Goal: Task Accomplishment & Management: Complete application form

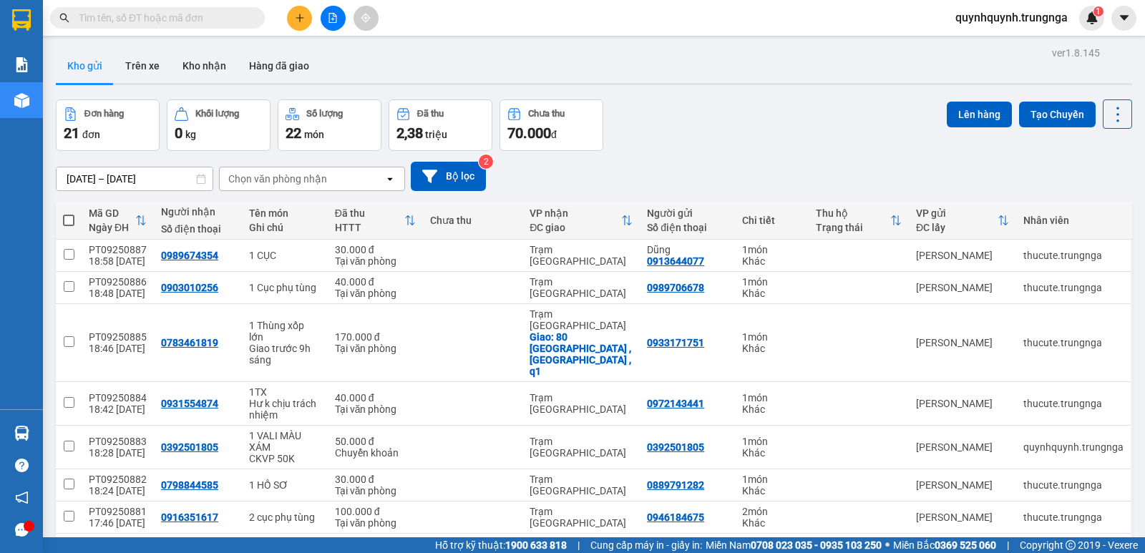
click at [307, 19] on button at bounding box center [299, 18] width 25 height 25
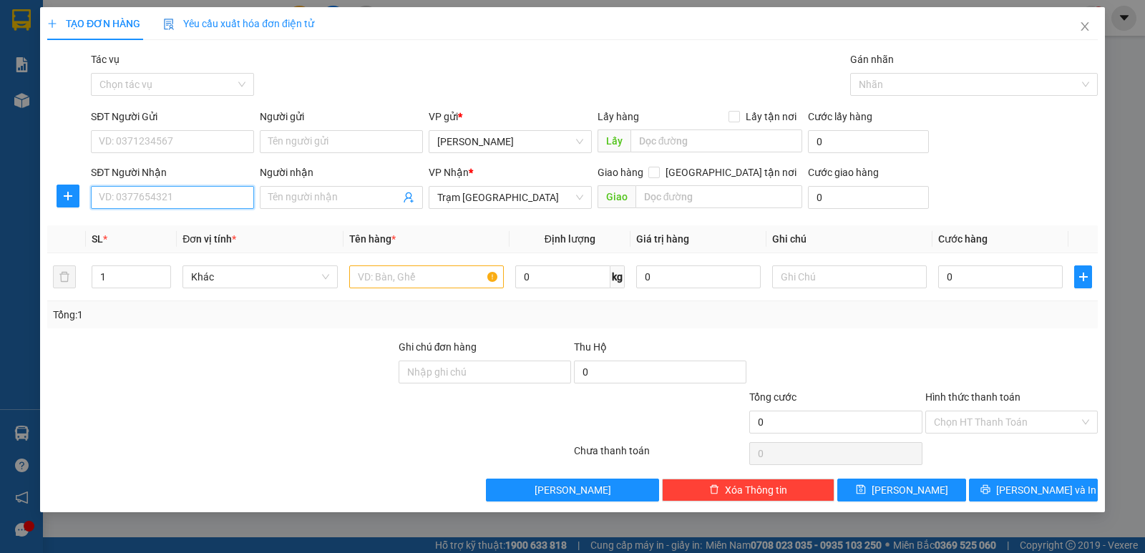
click at [220, 205] on input "SĐT Người Nhận" at bounding box center [172, 197] width 163 height 23
type input "0902458948"
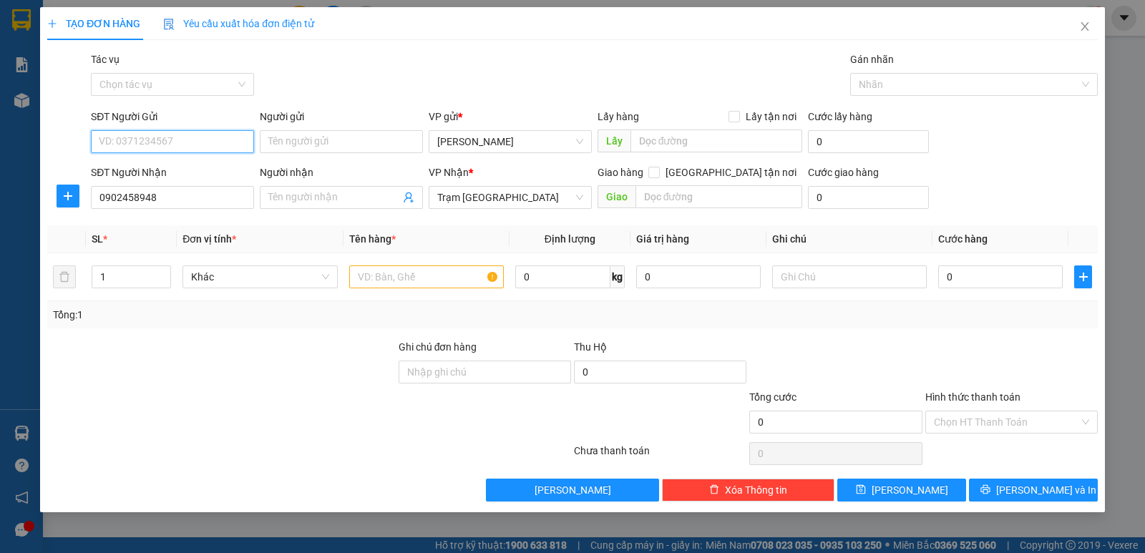
click at [208, 144] on input "SĐT Người Gửi" at bounding box center [172, 141] width 163 height 23
click at [283, 283] on span "Khác" at bounding box center [259, 276] width 137 height 21
type input "0369584764"
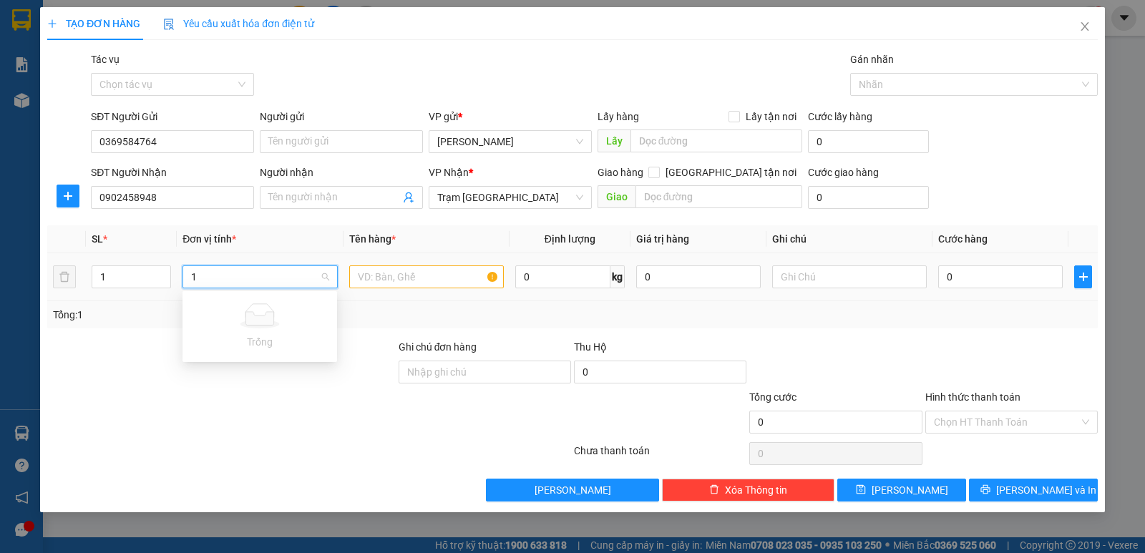
type input "1"
click at [402, 273] on input "text" at bounding box center [426, 277] width 155 height 23
type input "1 HỒ SƠ"
click at [989, 272] on input "0" at bounding box center [1000, 277] width 125 height 23
type input "3"
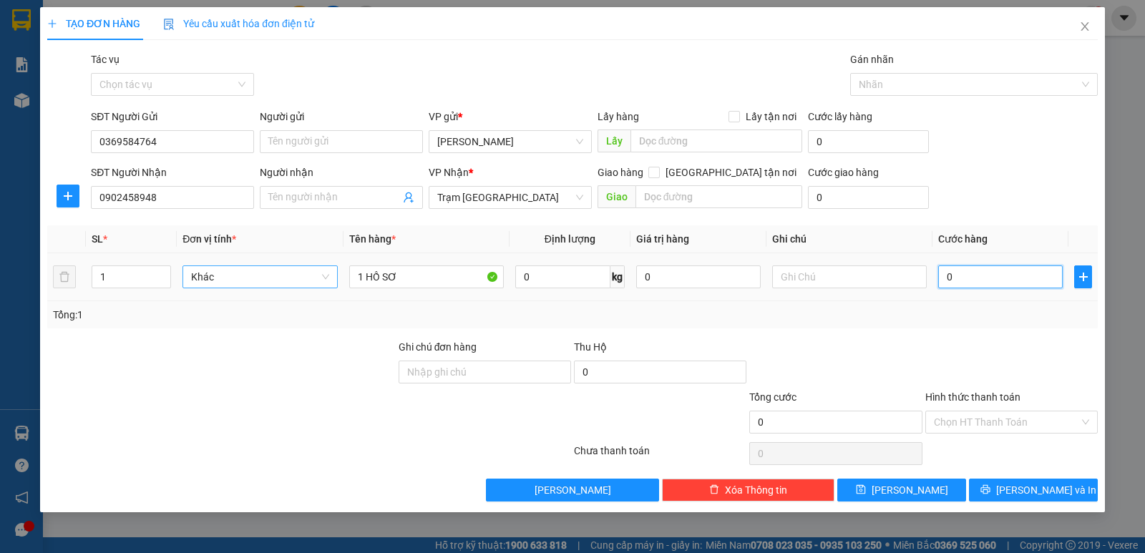
type input "3"
type input "30"
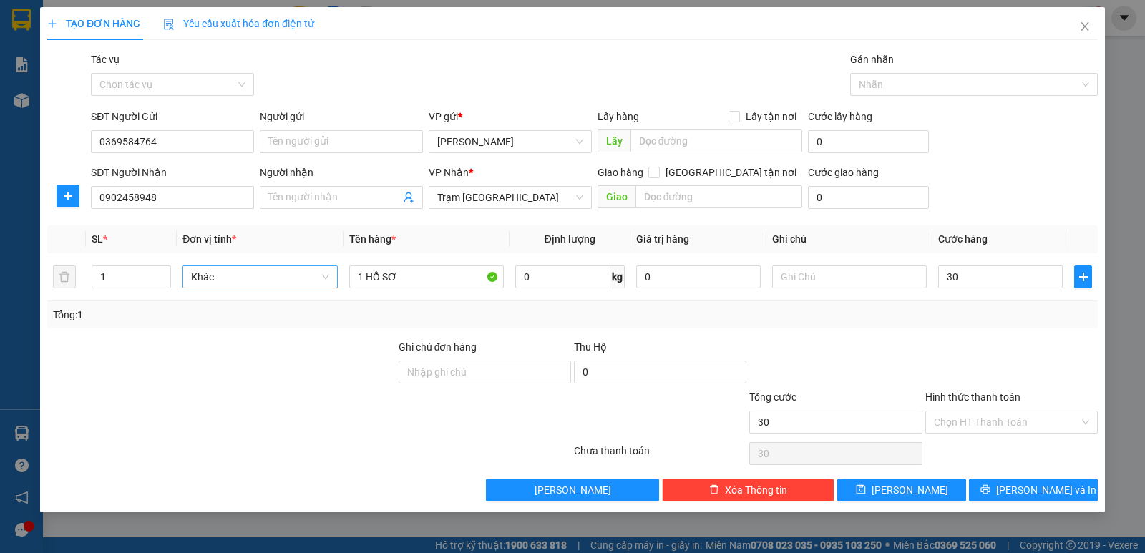
type input "30.000"
click at [974, 307] on div "Tổng: 1" at bounding box center [572, 315] width 1039 height 16
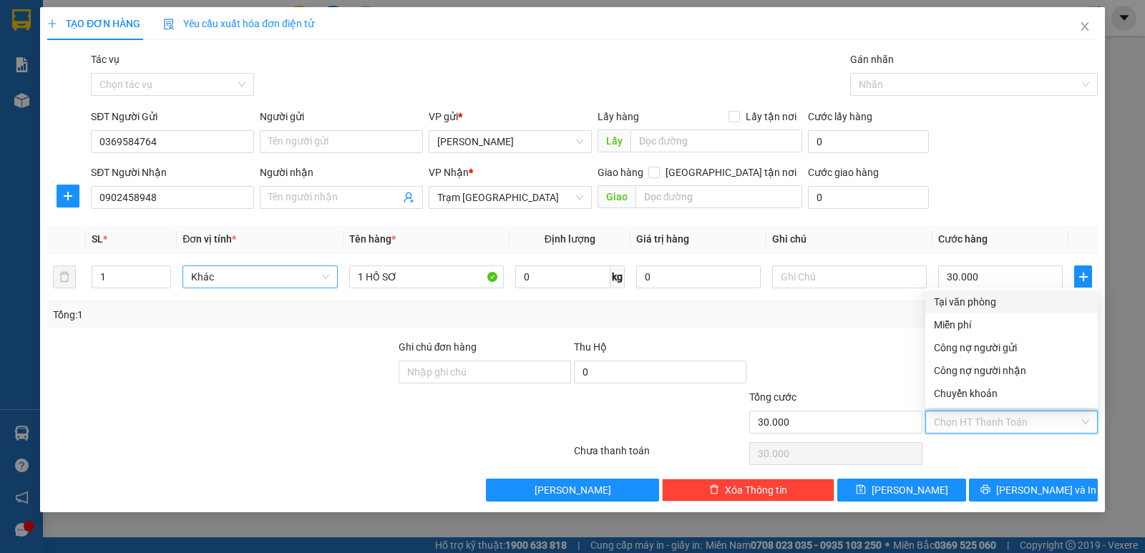
click at [1006, 423] on input "Hình thức thanh toán" at bounding box center [1006, 422] width 145 height 21
click at [977, 296] on div "Tại văn phòng" at bounding box center [1011, 302] width 155 height 16
type input "0"
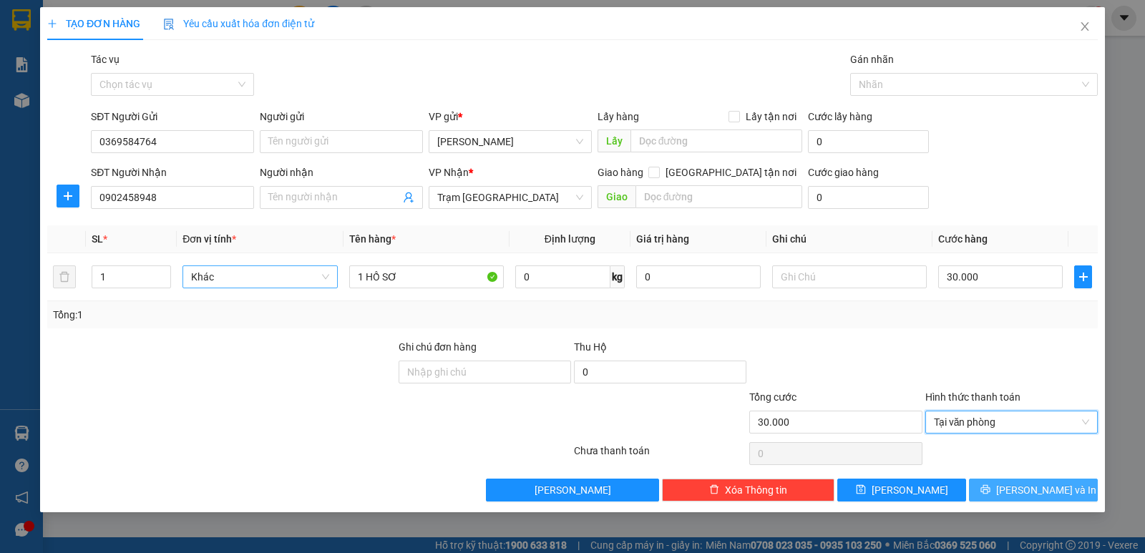
click at [1054, 492] on span "[PERSON_NAME] và In" at bounding box center [1046, 490] width 100 height 16
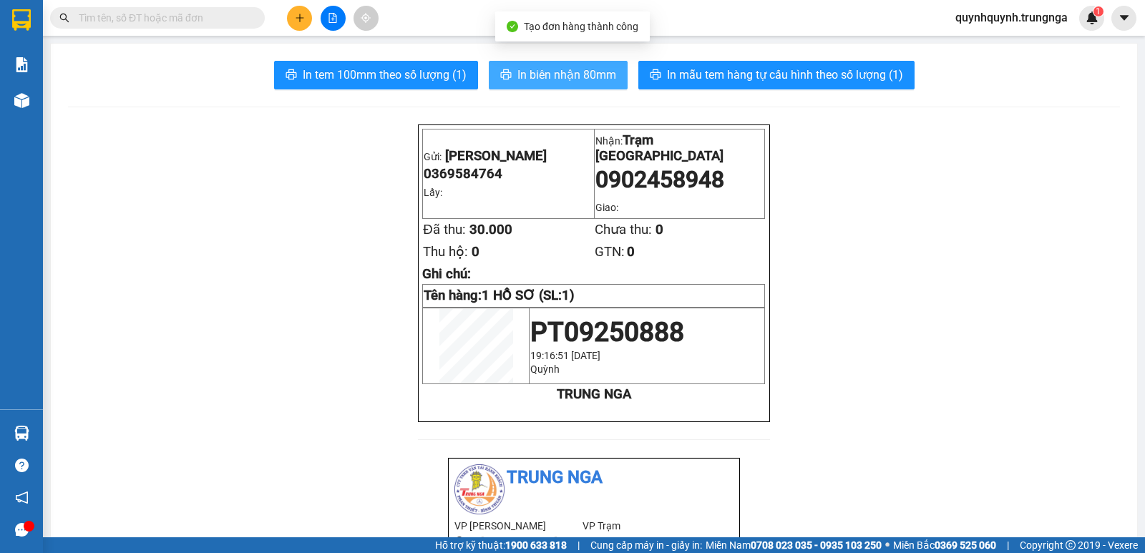
click at [583, 65] on button "In biên nhận 80mm" at bounding box center [558, 75] width 139 height 29
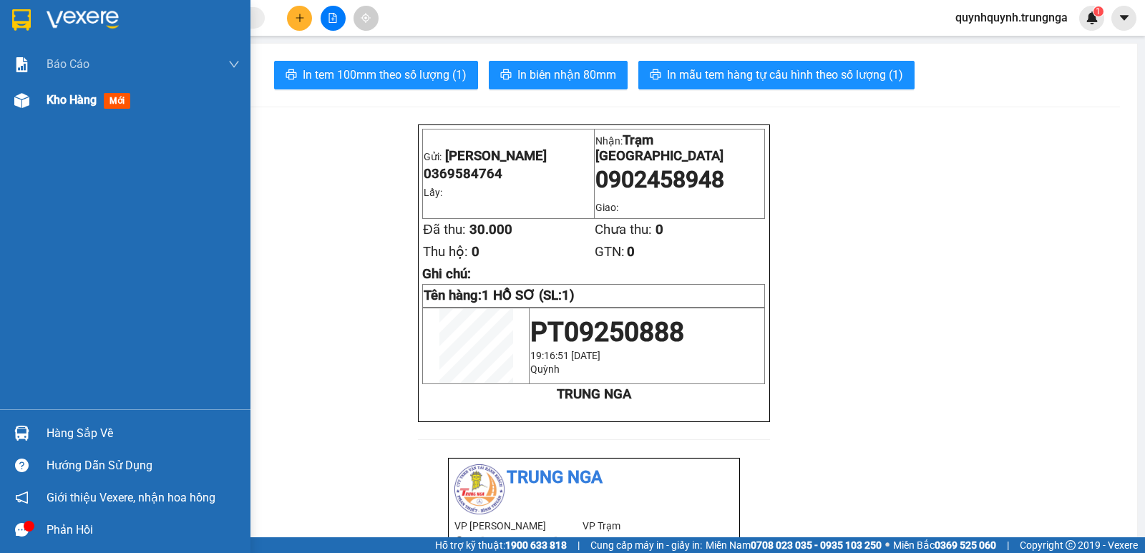
click at [85, 103] on span "Kho hàng" at bounding box center [72, 100] width 50 height 14
